Goal: Information Seeking & Learning: Get advice/opinions

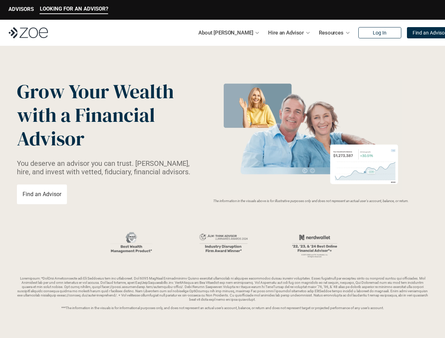
click at [222, 169] on img at bounding box center [311, 137] width 188 height 115
click at [74, 10] on p "LOOKING FOR AN ADVISOR?" at bounding box center [74, 9] width 68 height 6
click at [21, 10] on p "ADVISORS" at bounding box center [20, 9] width 25 height 6
